Goal: Task Accomplishment & Management: Use online tool/utility

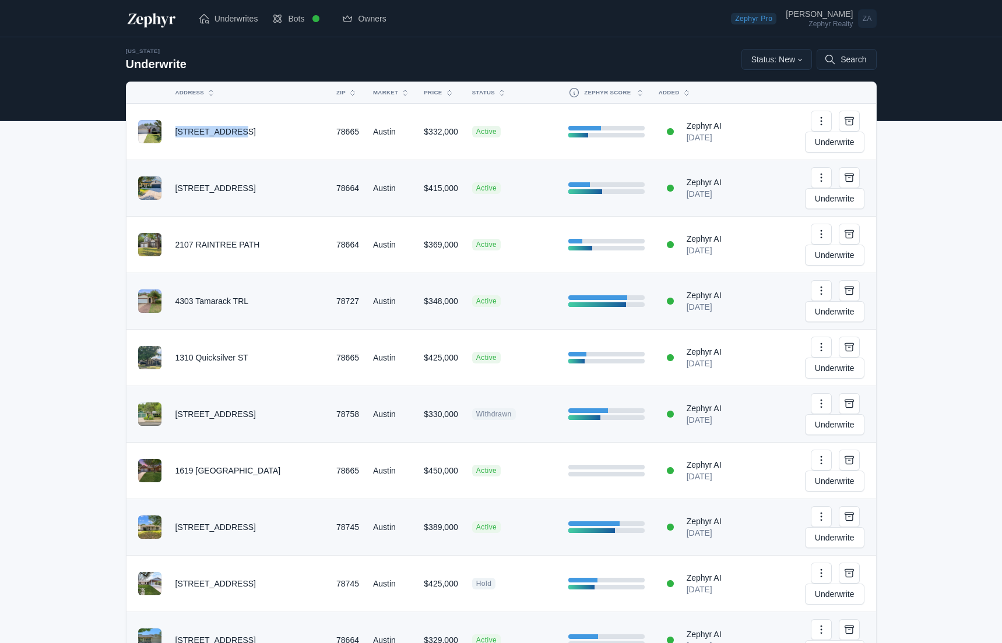
drag, startPoint x: 189, startPoint y: 124, endPoint x: 237, endPoint y: 122, distance: 47.8
click at [237, 122] on td "[STREET_ADDRESS]" at bounding box center [248, 132] width 161 height 57
click at [831, 132] on link "Underwrite" at bounding box center [834, 142] width 59 height 21
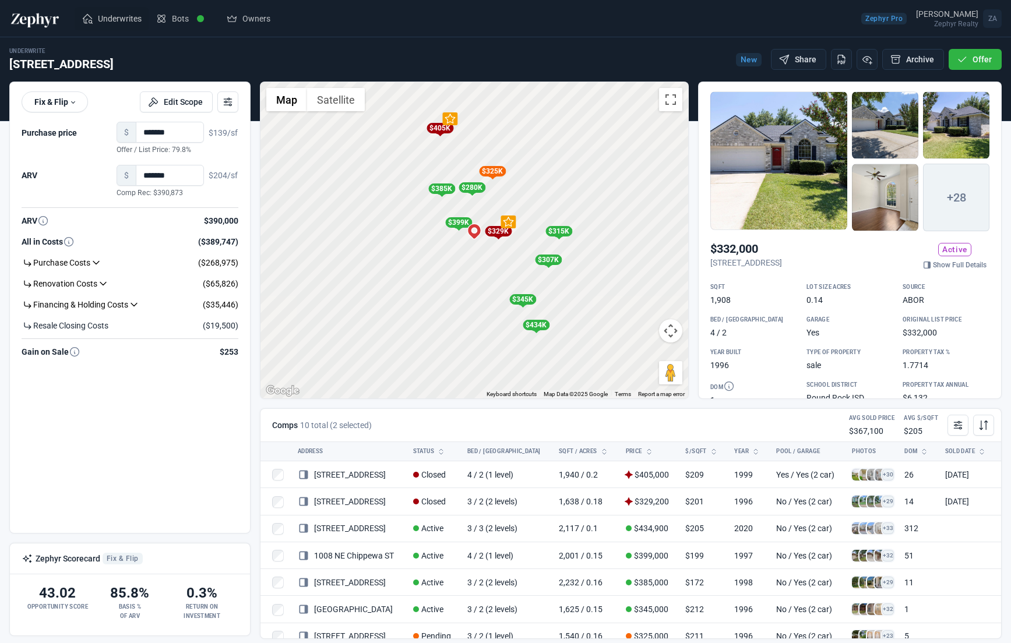
click at [136, 20] on span "Underwrites" at bounding box center [120, 19] width 44 height 12
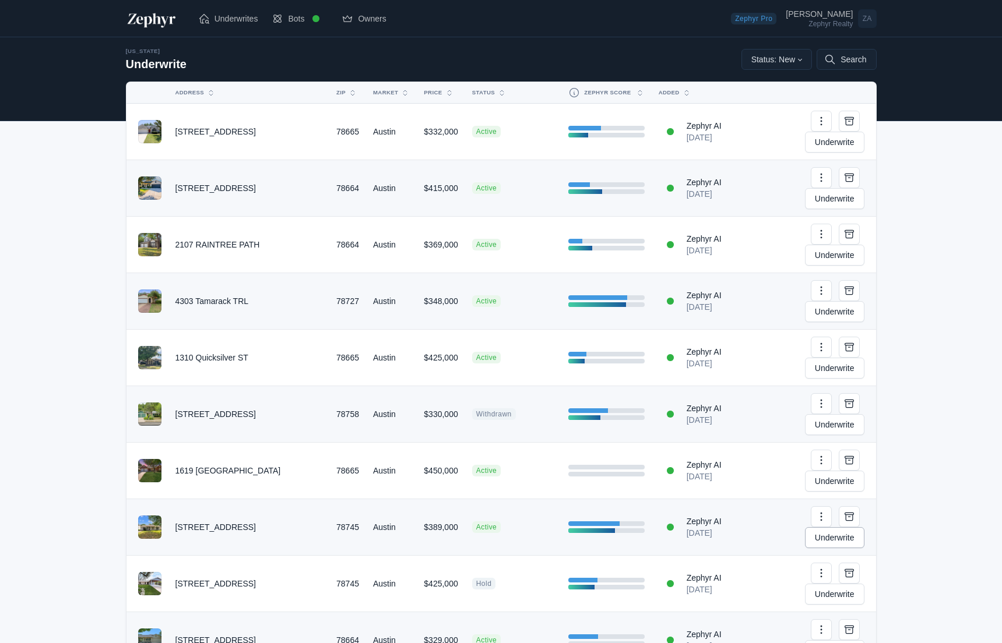
click at [842, 527] on link "Underwrite" at bounding box center [834, 537] width 59 height 21
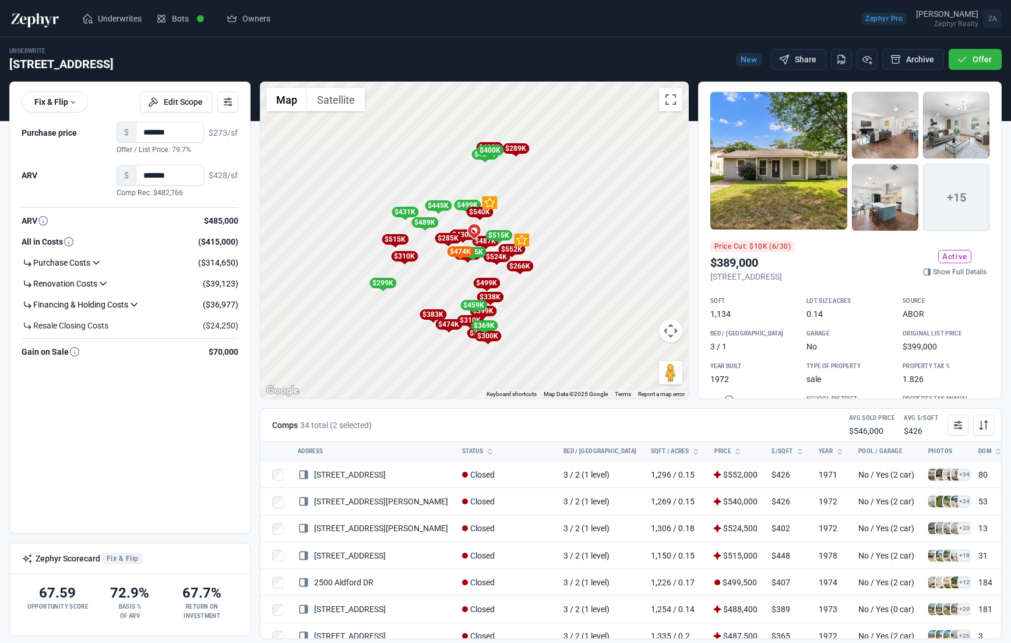
drag, startPoint x: 317, startPoint y: 475, endPoint x: 980, endPoint y: 1, distance: 814.9
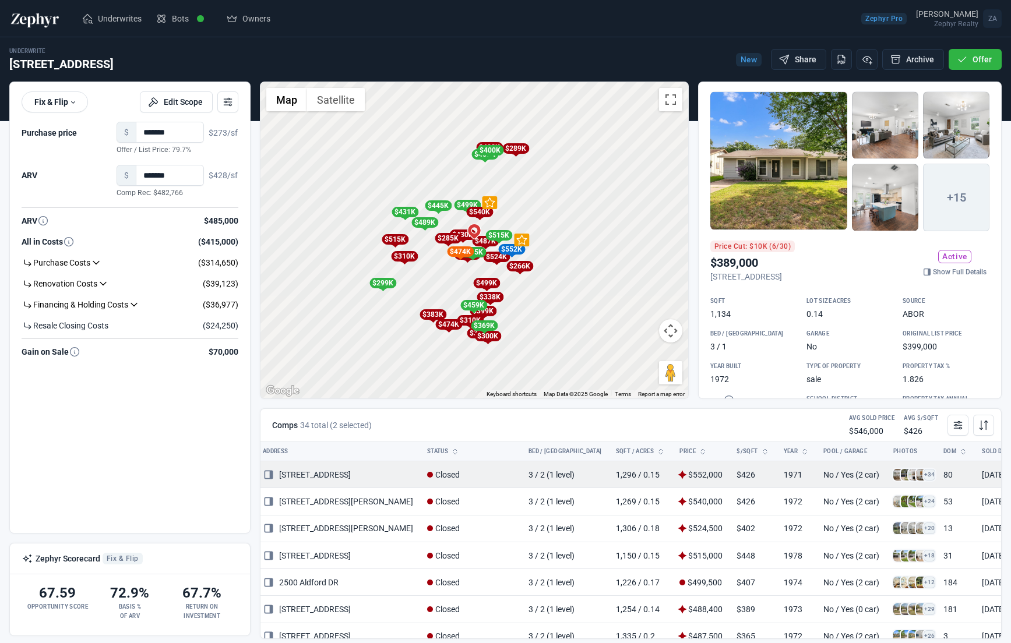
scroll to position [0, 34]
click at [272, 474] on icon at bounding box center [269, 474] width 9 height 9
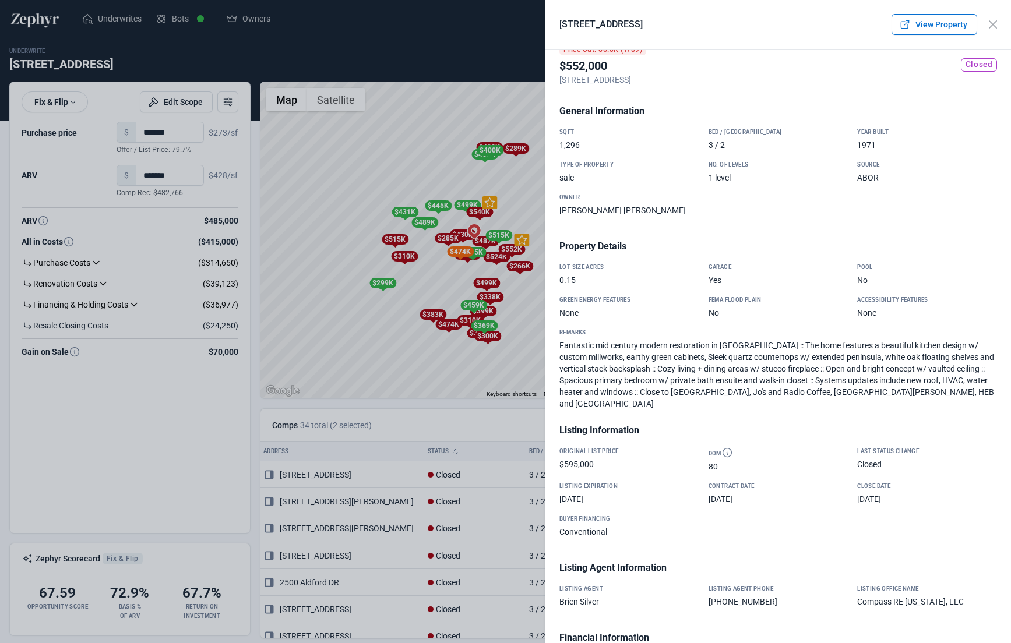
scroll to position [0, 0]
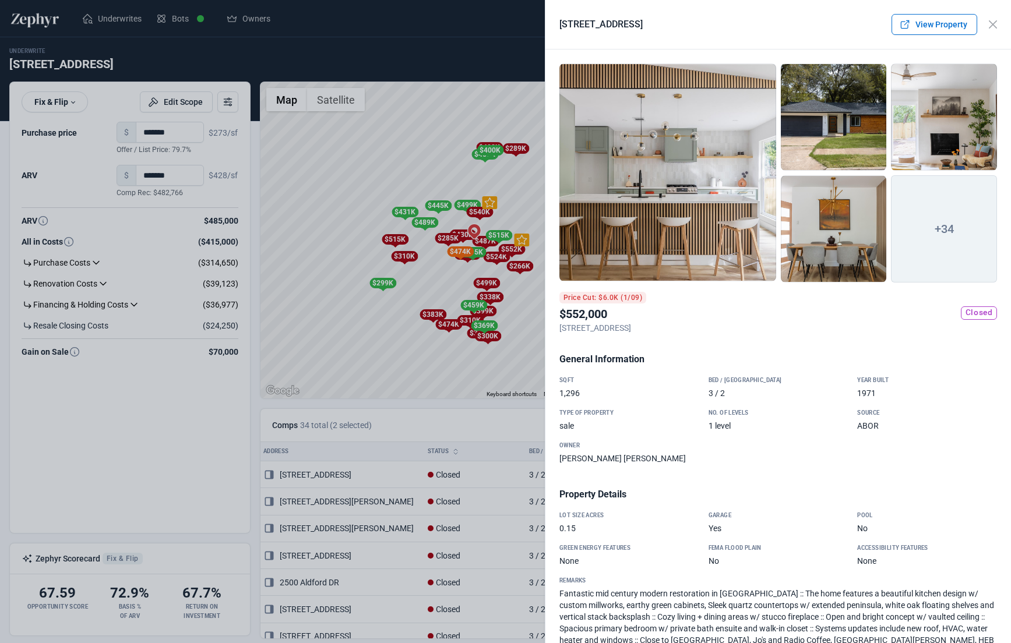
click at [681, 175] on div at bounding box center [667, 173] width 217 height 218
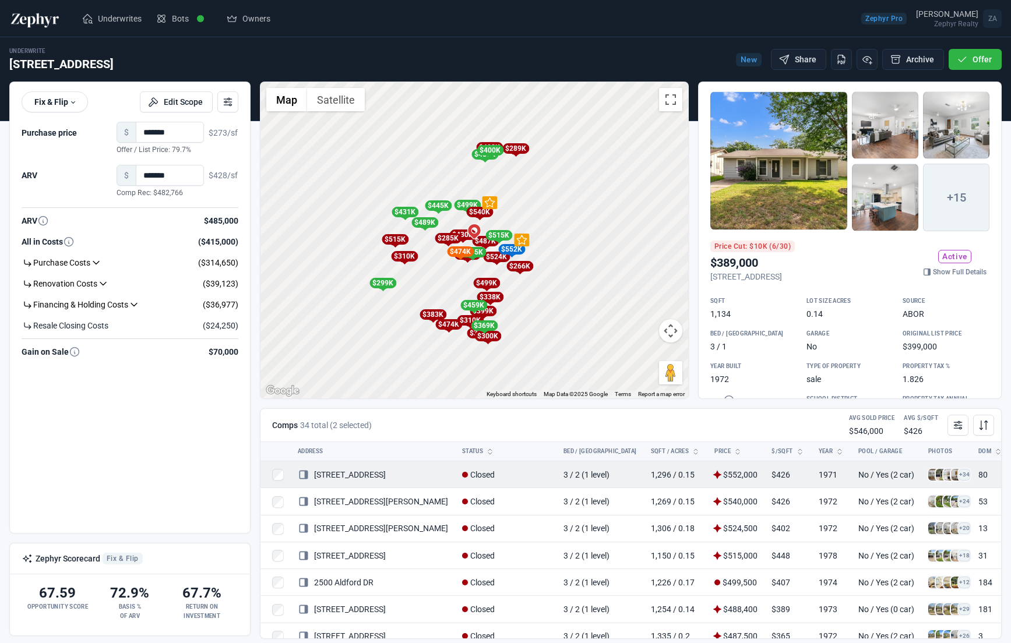
click at [303, 476] on icon at bounding box center [304, 475] width 12 height 12
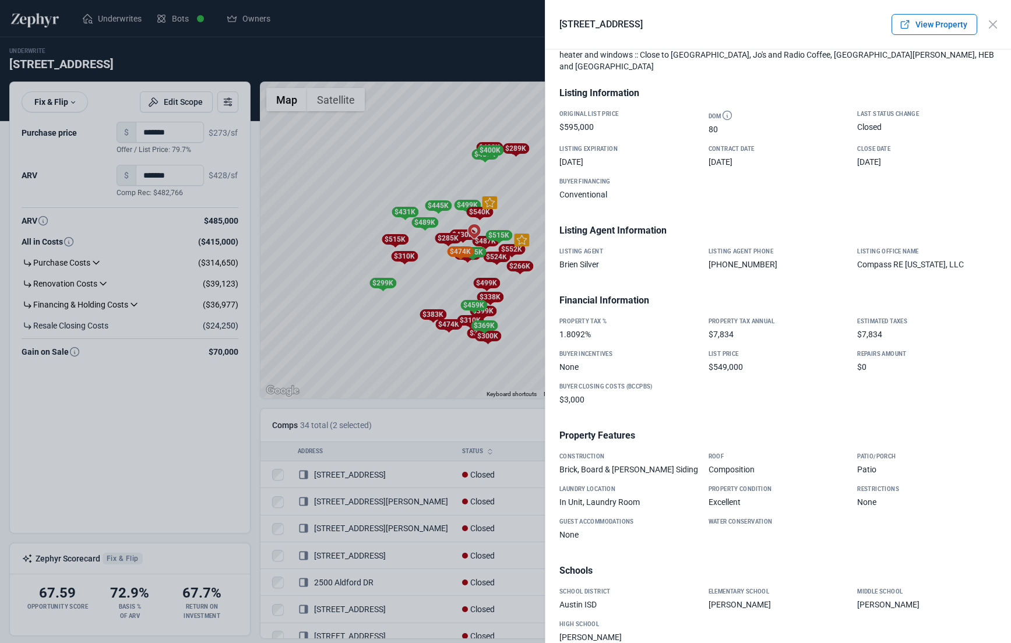
scroll to position [633, 0]
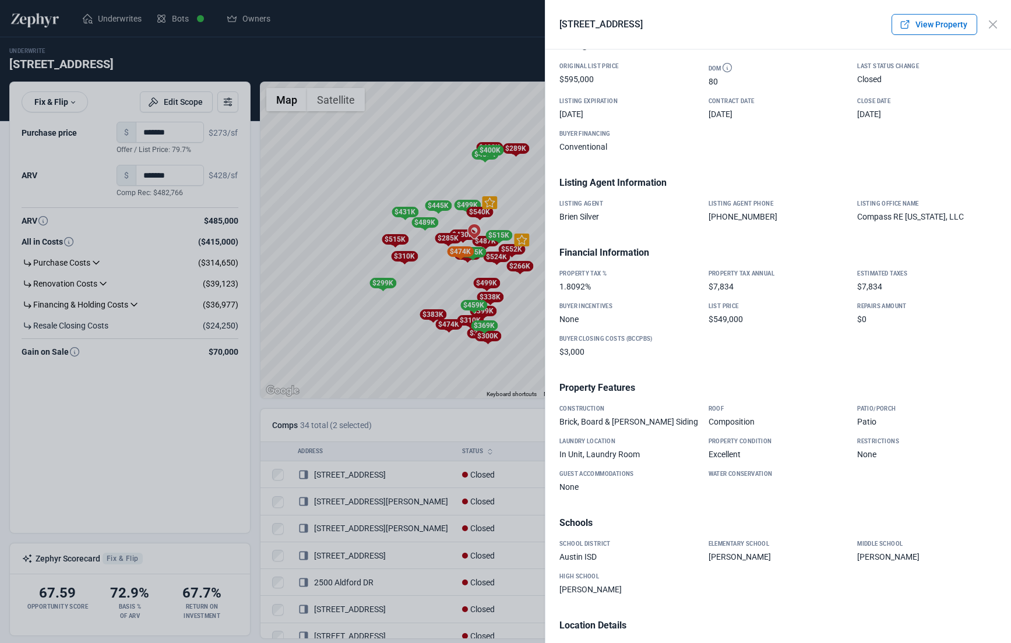
click at [516, 415] on div at bounding box center [505, 321] width 1011 height 643
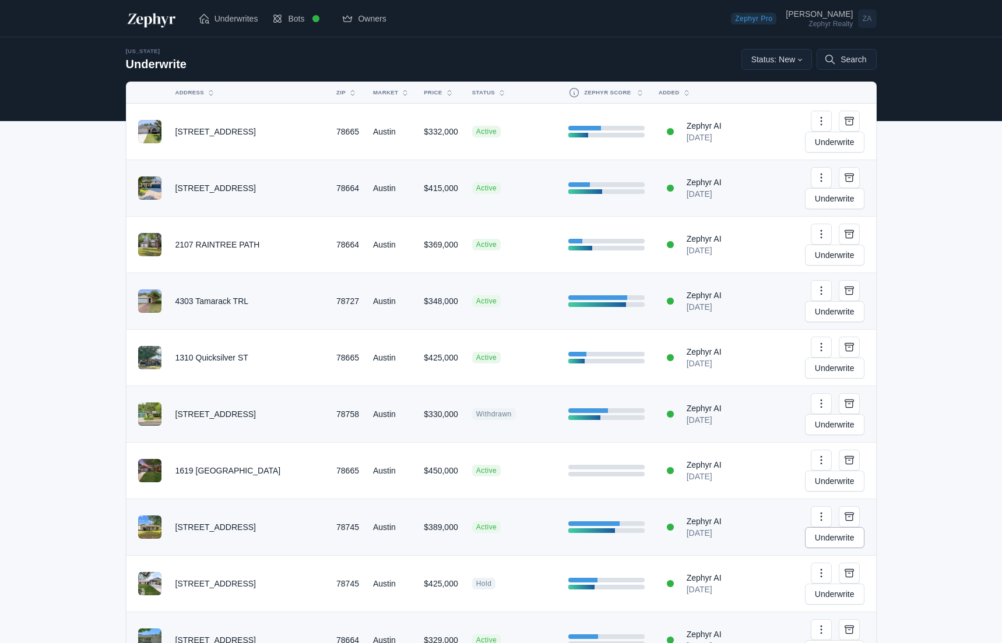
click at [818, 527] on link "Underwrite" at bounding box center [834, 537] width 59 height 21
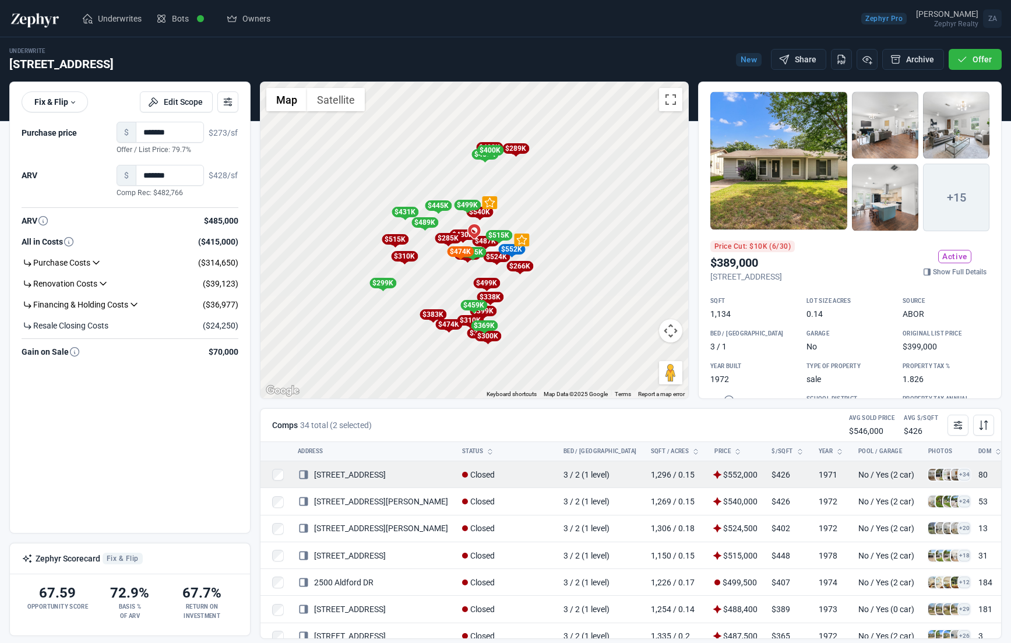
click at [307, 475] on icon at bounding box center [303, 474] width 9 height 9
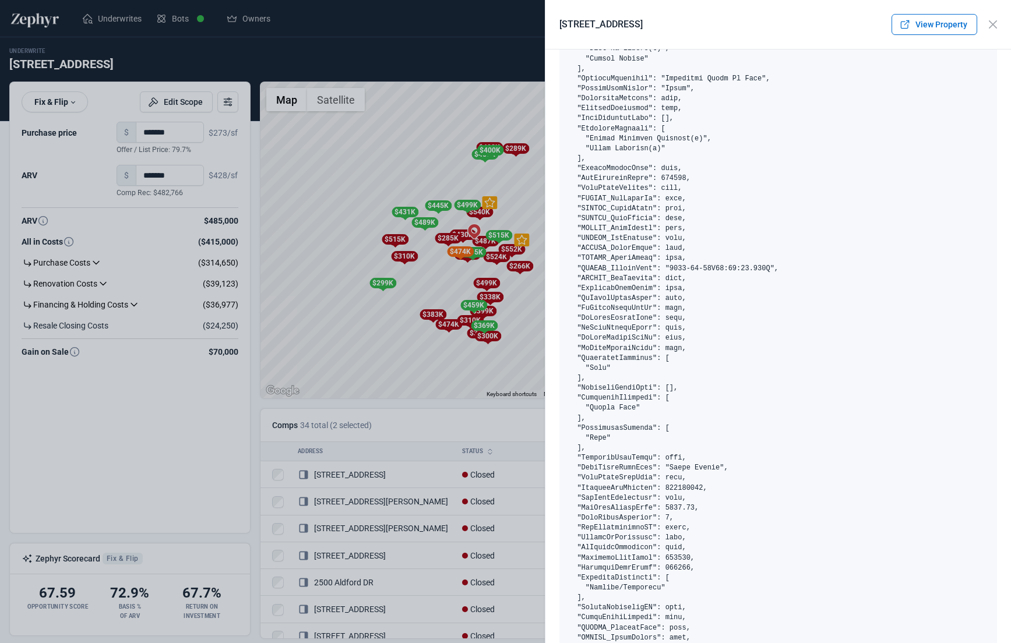
scroll to position [4438, 0]
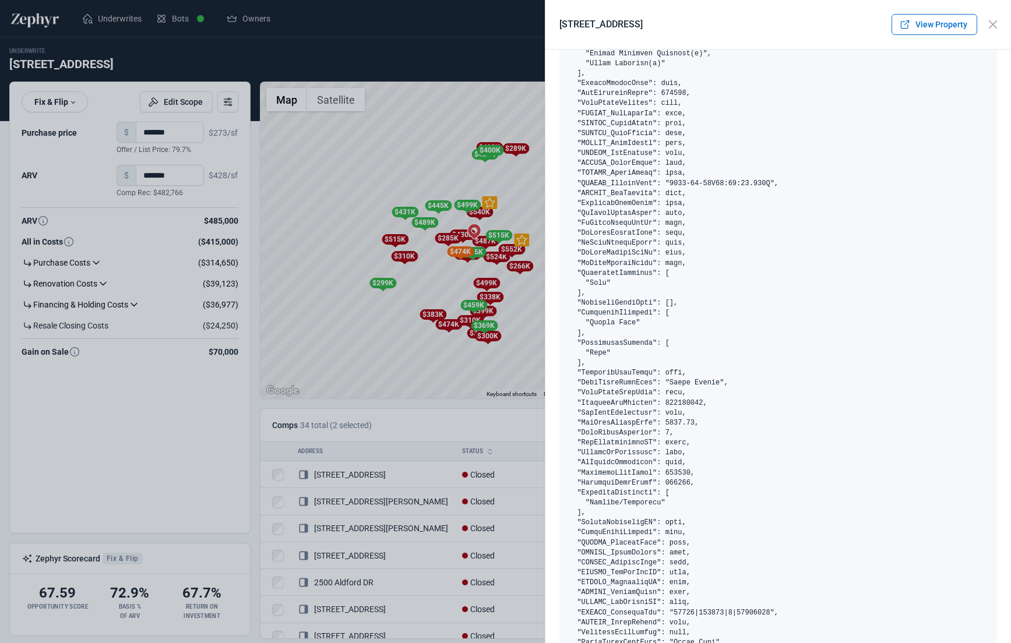
click at [679, 399] on pre at bounding box center [778, 283] width 438 height 6621
copy pre "124382696"
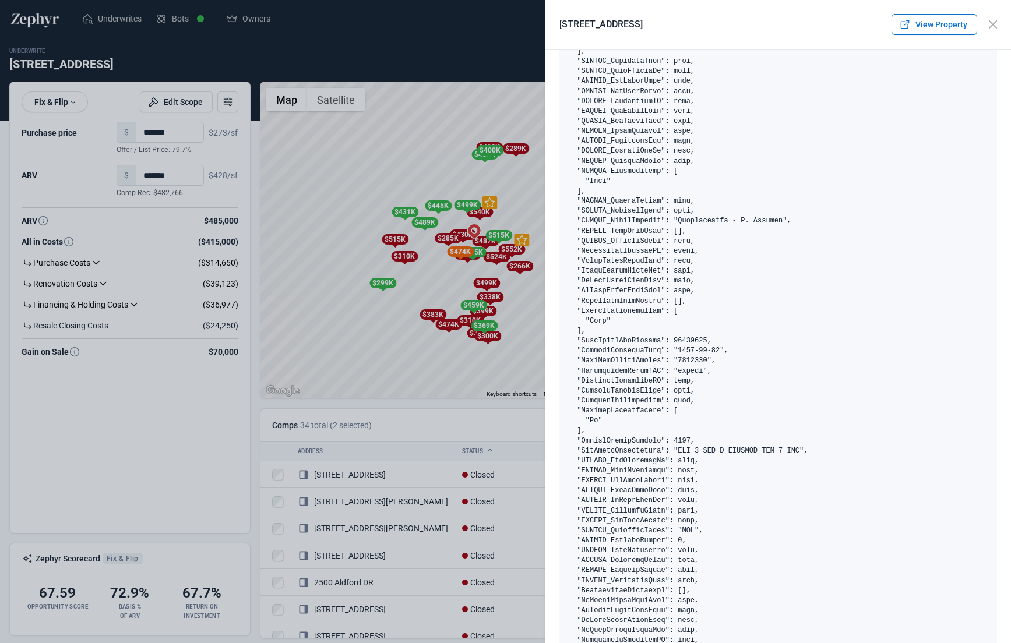
scroll to position [1563, 0]
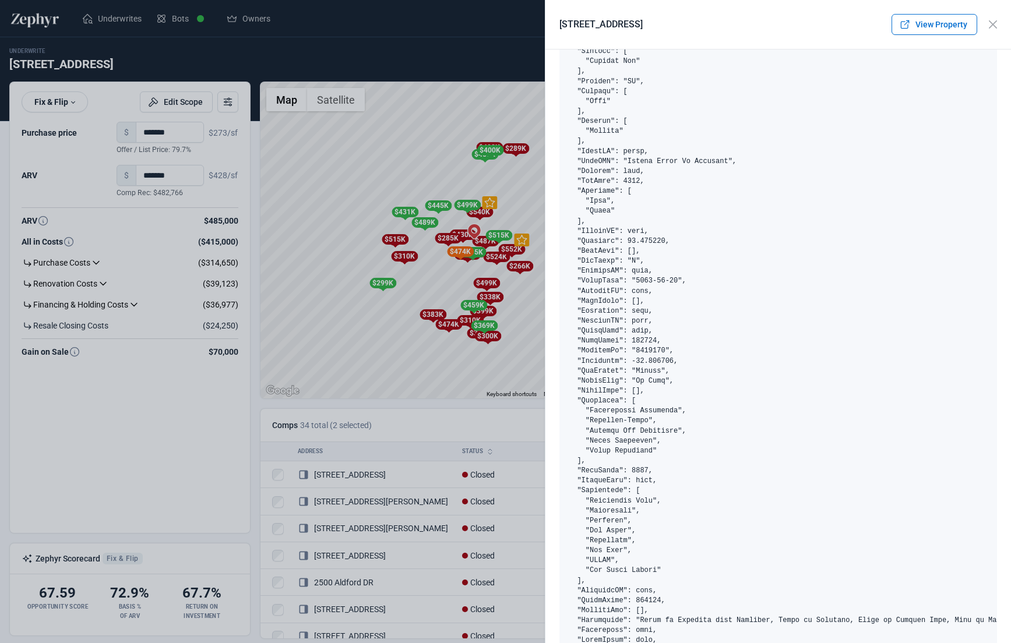
copy pre "2851090"
drag, startPoint x: 570, startPoint y: 27, endPoint x: 564, endPoint y: 23, distance: 7.9
click at [568, 26] on h2 "[STREET_ADDRESS]" at bounding box center [600, 24] width 83 height 14
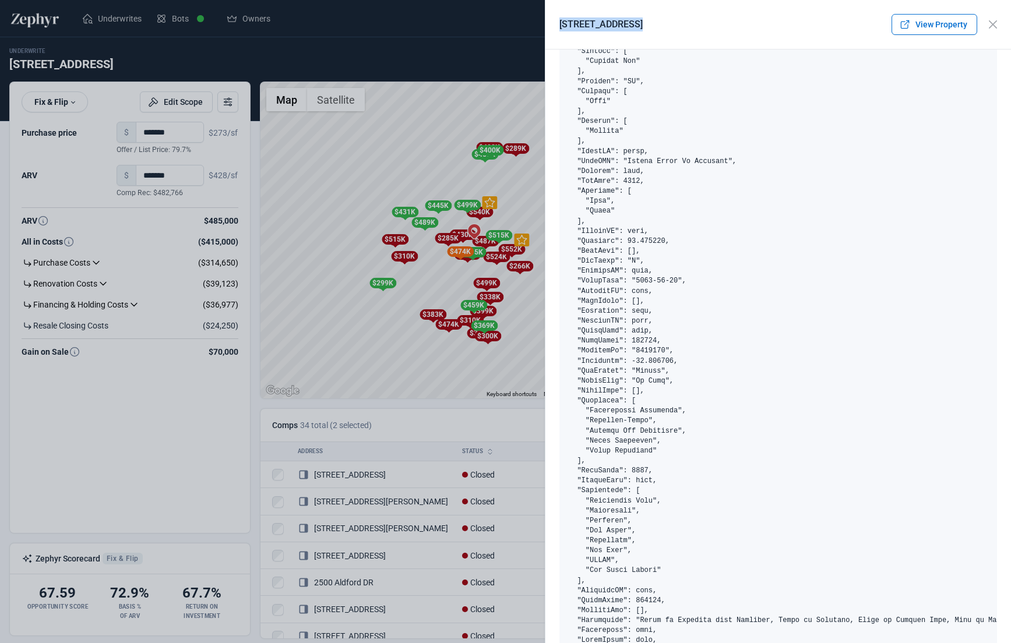
drag, startPoint x: 561, startPoint y: 23, endPoint x: 629, endPoint y: 20, distance: 67.6
click at [629, 20] on h2 "[STREET_ADDRESS]" at bounding box center [600, 24] width 83 height 14
copy h2 "[STREET_ADDRESS]"
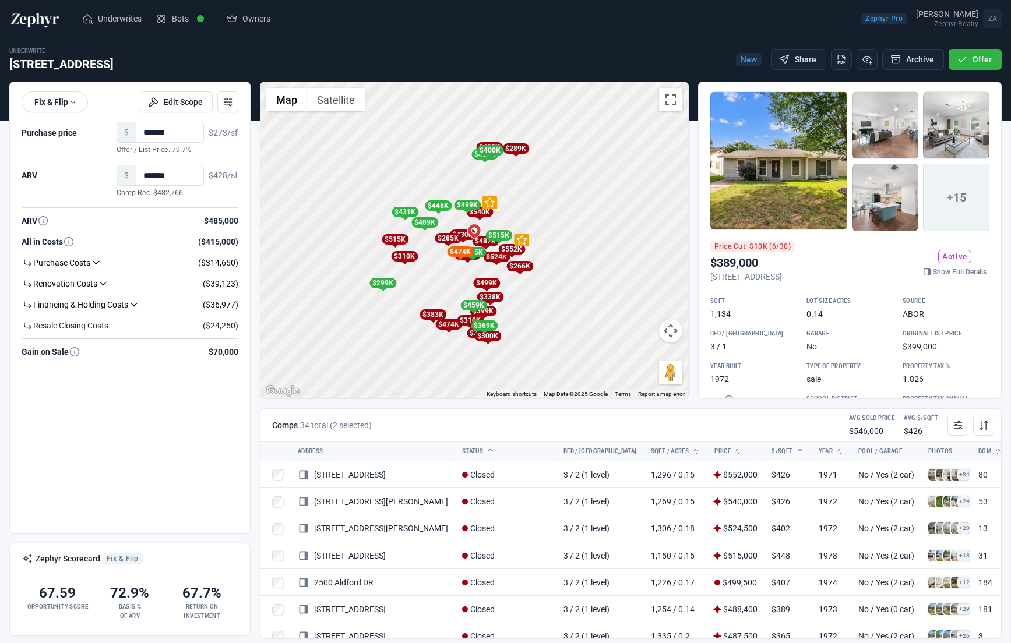
click at [431, 132] on div at bounding box center [505, 321] width 1011 height 643
click at [117, 23] on span "Underwrites" at bounding box center [120, 19] width 44 height 12
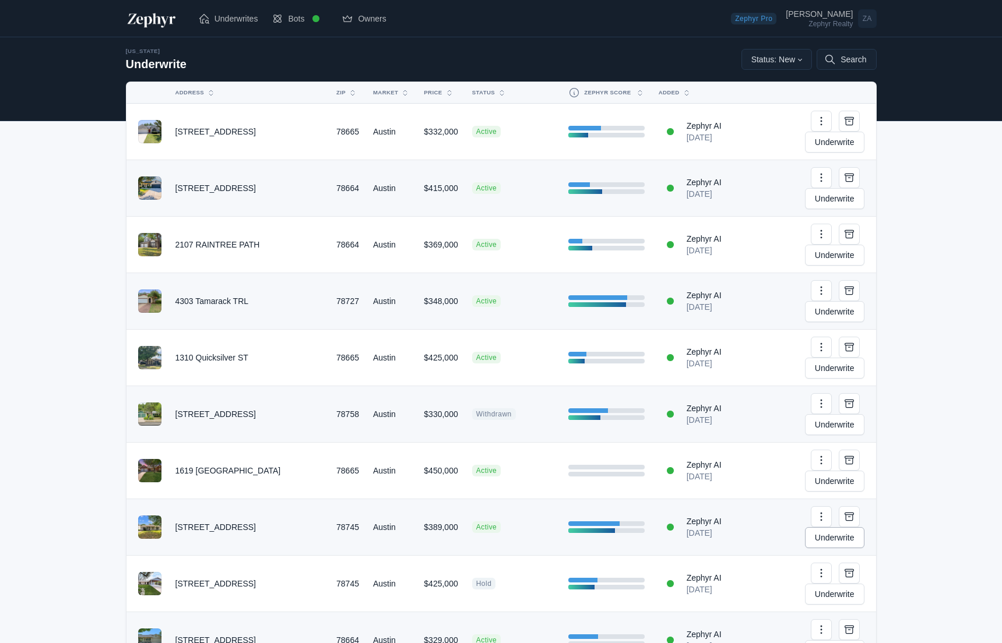
click at [847, 527] on link "Underwrite" at bounding box center [834, 537] width 59 height 21
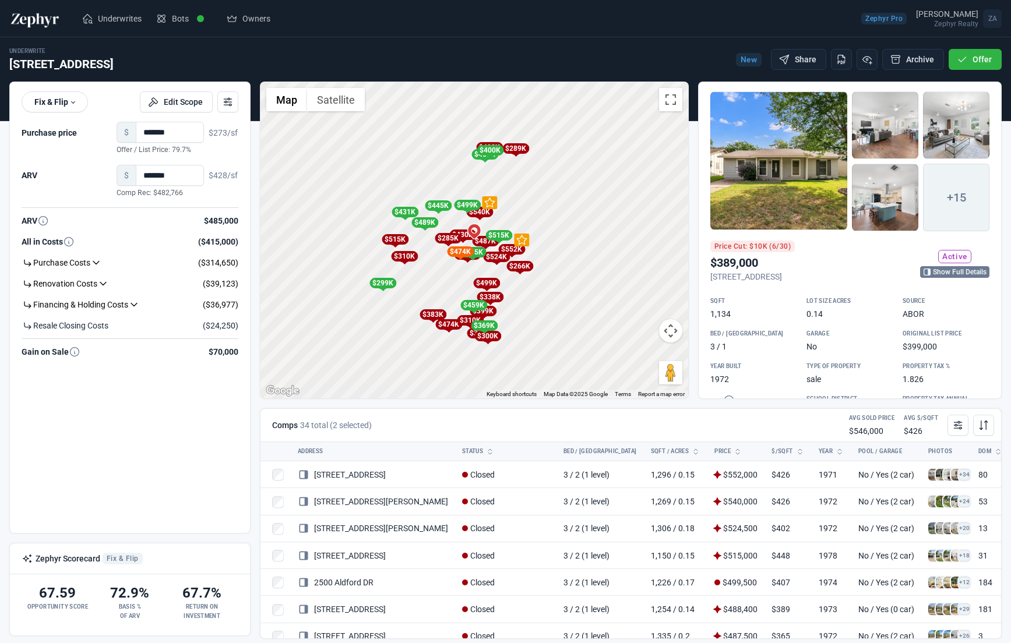
click at [934, 266] on link "Show Full Details" at bounding box center [954, 272] width 69 height 12
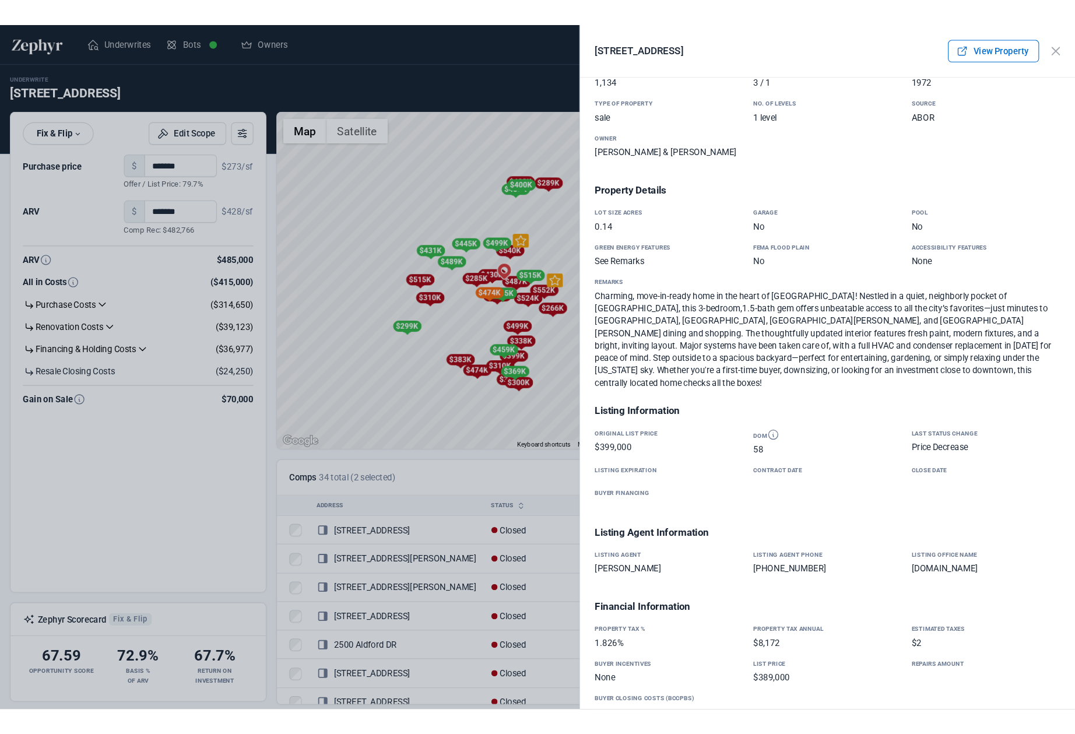
scroll to position [1550, 0]
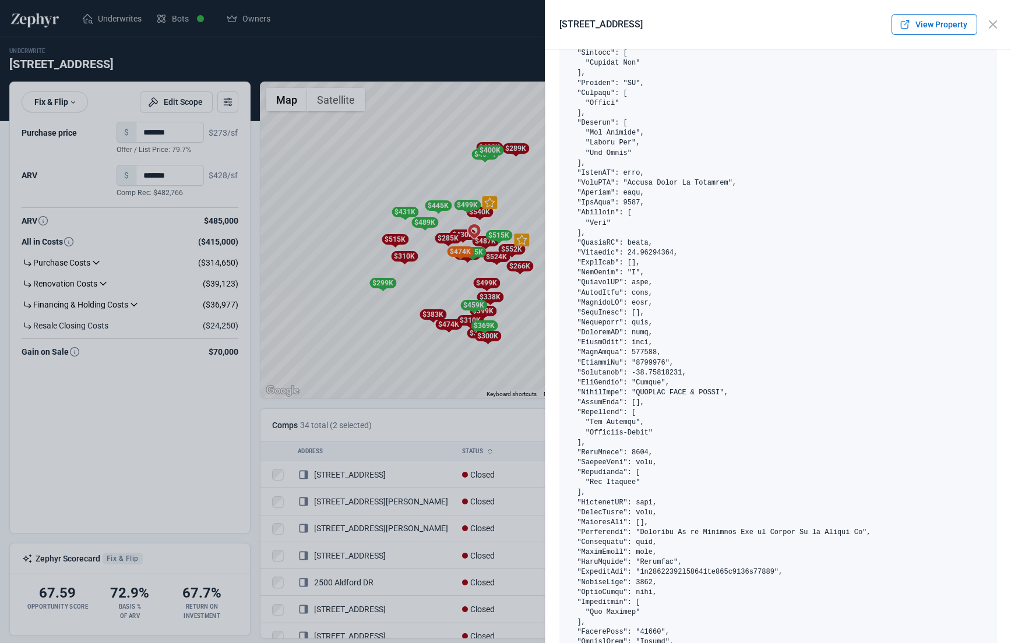
copy pre "4914082"
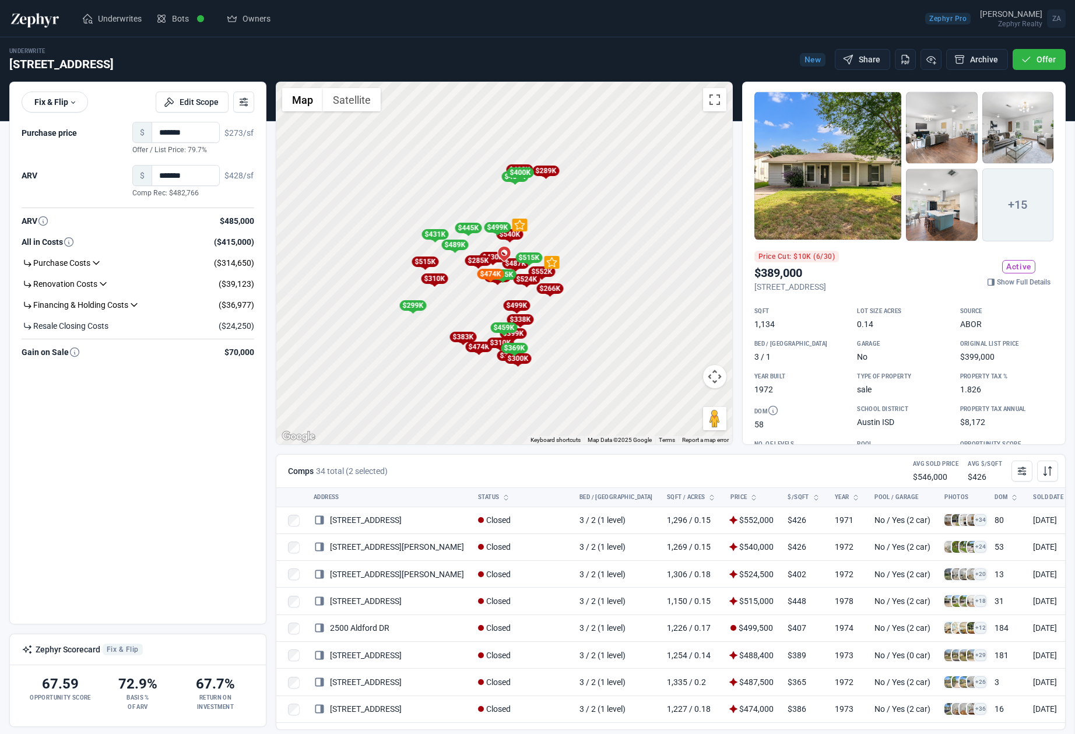
click at [301, 71] on div at bounding box center [537, 367] width 1075 height 734
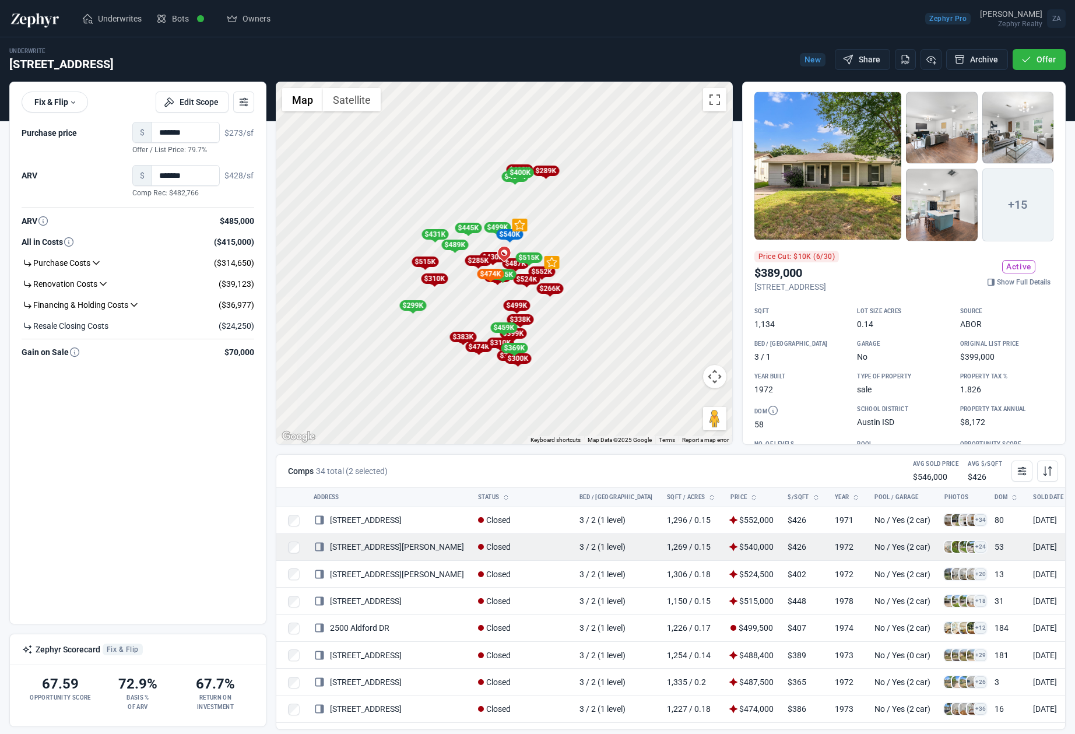
click at [322, 543] on icon at bounding box center [319, 547] width 9 height 9
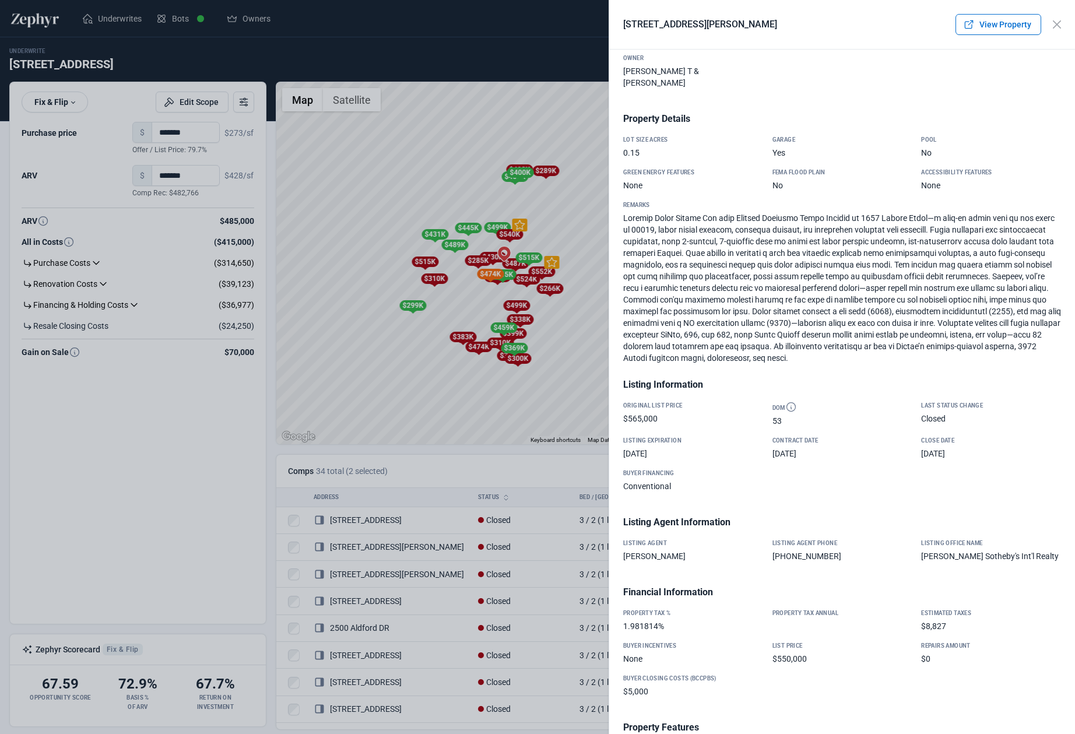
scroll to position [1646, 0]
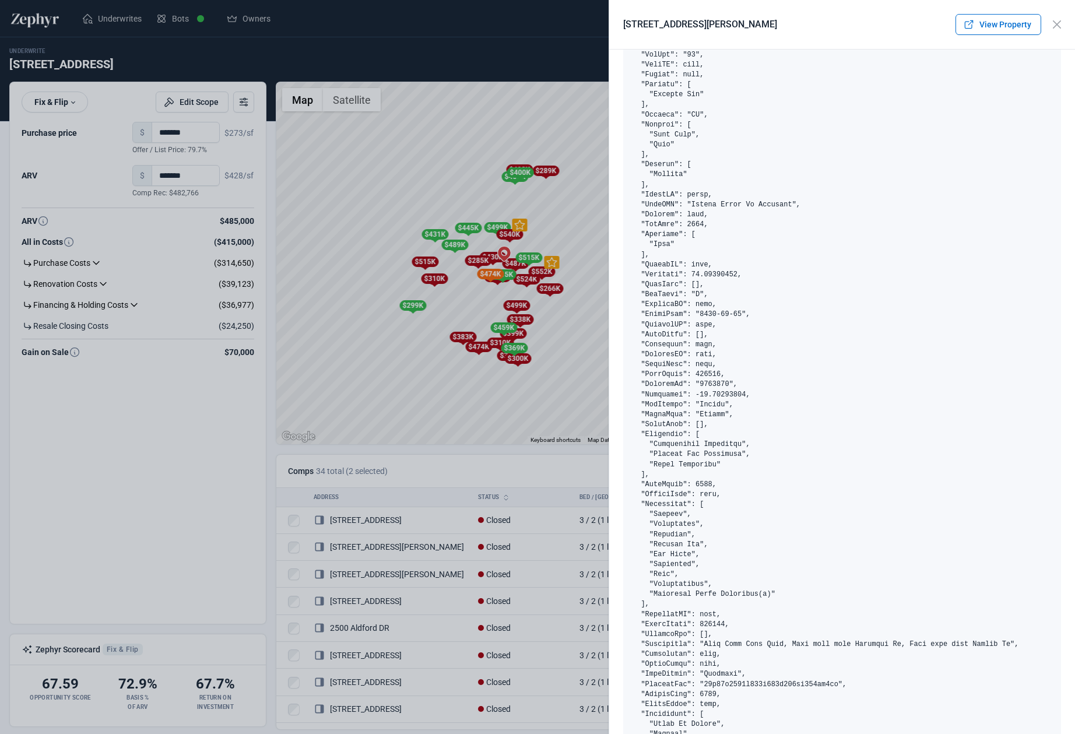
copy pre "4244025"
